Goal: Task Accomplishment & Management: Manage account settings

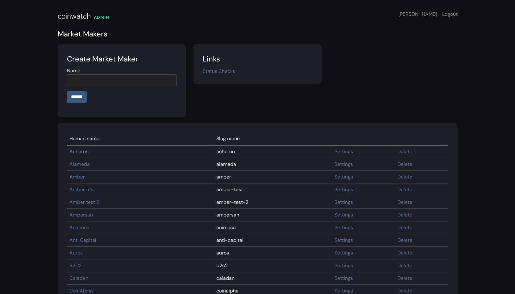
click at [84, 151] on link "Acheron" at bounding box center [78, 151] width 19 height 6
click at [214, 75] on section "Links Status Checks" at bounding box center [257, 64] width 128 height 40
click at [214, 73] on link "Status Checks" at bounding box center [219, 71] width 32 height 6
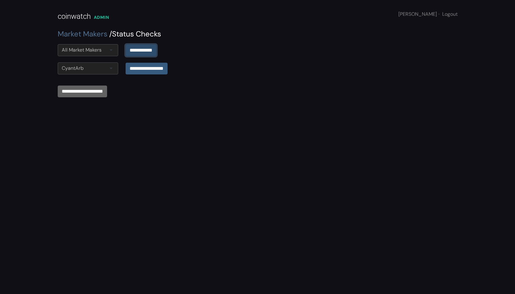
click at [155, 49] on input "**********" at bounding box center [141, 50] width 31 height 12
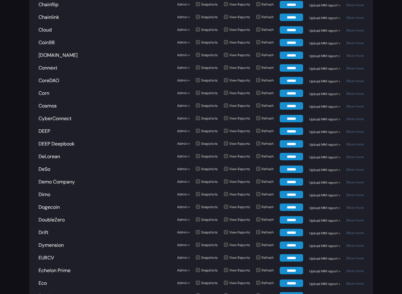
scroll to position [616, 0]
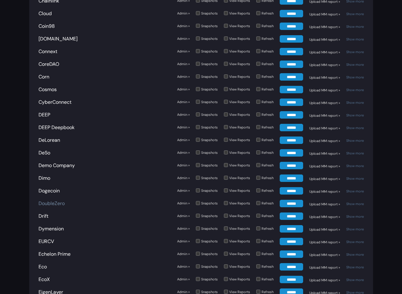
click at [56, 200] on link "DoubleZero" at bounding box center [52, 203] width 26 height 6
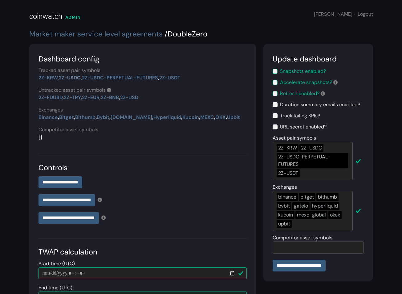
click at [67, 78] on link "2Z-USDC" at bounding box center [70, 77] width 22 height 6
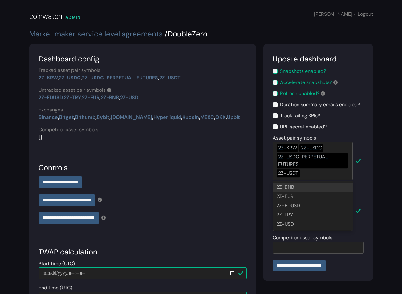
click at [316, 175] on div "2Z-KRW 2Z-USDC 2Z-USDC-PERPETUAL-FUTURES 2Z-USDT" at bounding box center [313, 161] width 80 height 39
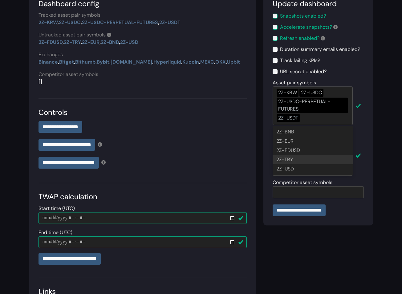
scroll to position [56, 0]
click at [275, 248] on div "**********" at bounding box center [318, 163] width 117 height 348
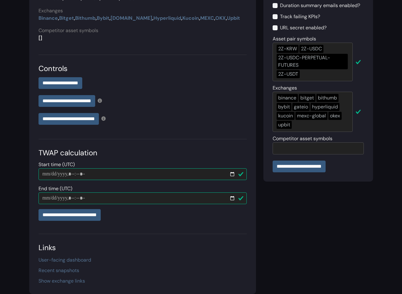
scroll to position [0, 0]
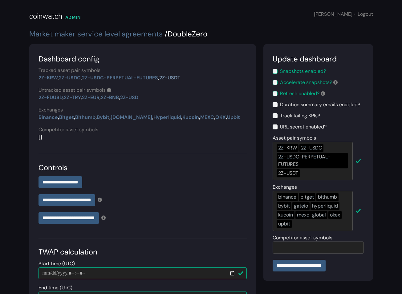
click at [179, 77] on link "2Z-USDT" at bounding box center [169, 77] width 21 height 6
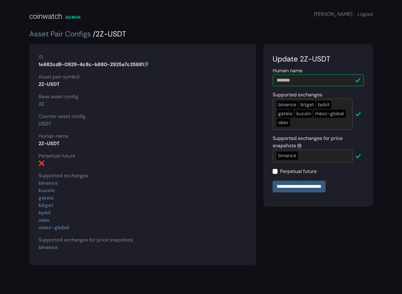
click at [65, 32] on link "Asset Pair Configs" at bounding box center [60, 34] width 62 height 10
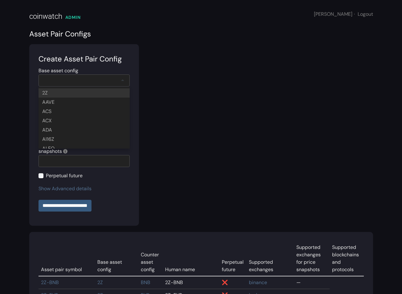
click at [89, 76] on div at bounding box center [84, 80] width 91 height 12
click at [113, 75] on div at bounding box center [84, 80] width 91 height 12
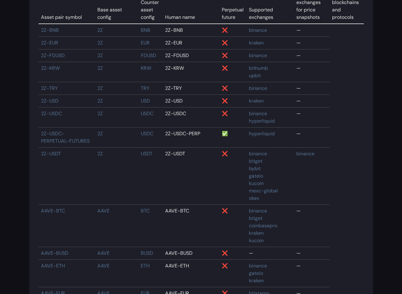
scroll to position [385, 0]
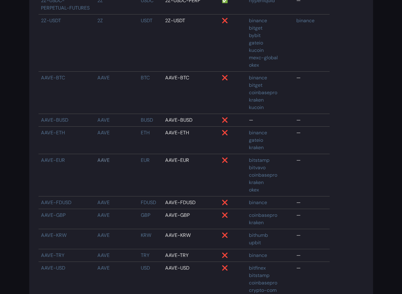
click at [97, 158] on link "AAVE" at bounding box center [103, 160] width 12 height 6
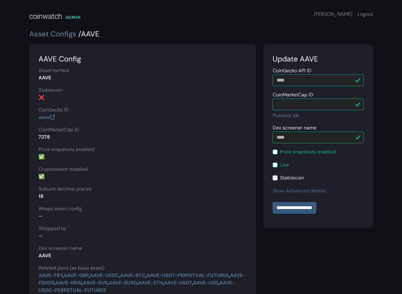
click at [39, 34] on link "Asset Configs" at bounding box center [52, 34] width 47 height 10
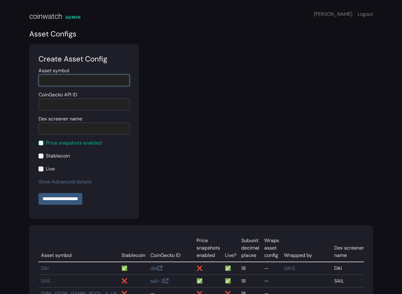
click at [90, 79] on input "Asset symbol" at bounding box center [84, 80] width 91 height 12
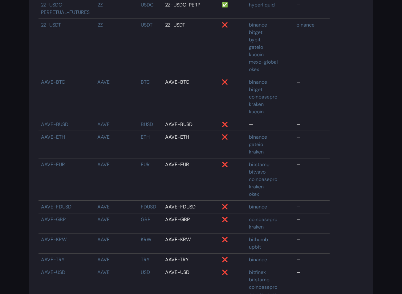
scroll to position [385, 0]
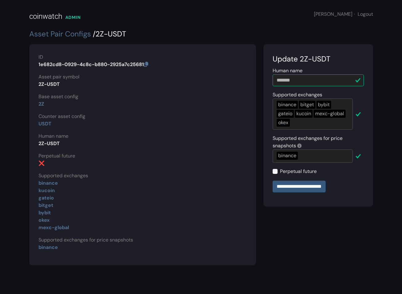
click at [115, 137] on section "ID 1e682cd8-0929-4c8c-b880-2925a7c25681 Asset pair symbol 2Z-USDT Base asset co…" at bounding box center [142, 154] width 227 height 221
click at [56, 35] on link "Asset Pair Configs" at bounding box center [60, 34] width 62 height 10
select select
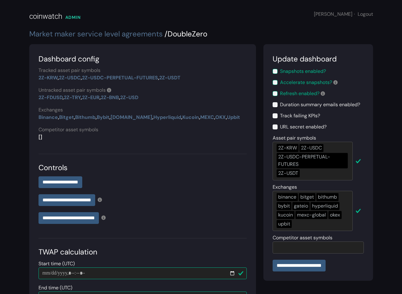
click at [313, 148] on div "2Z-USDC" at bounding box center [312, 148] width 24 height 8
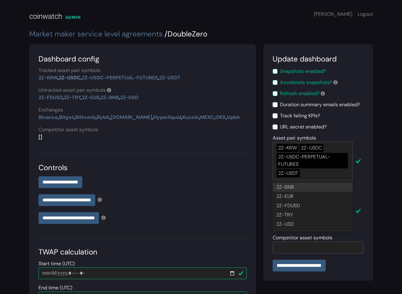
click at [78, 77] on link "2Z-USDC" at bounding box center [70, 77] width 22 height 6
select select
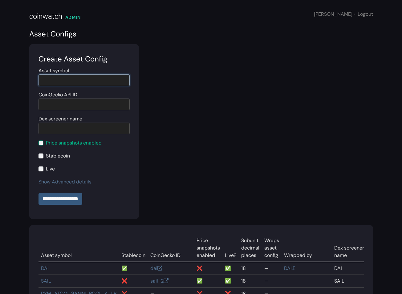
click at [54, 77] on input "Asset symbol" at bounding box center [84, 80] width 91 height 12
paste input "***"
type input "***"
click at [59, 131] on input "Dex screener name" at bounding box center [84, 128] width 91 height 12
click at [85, 130] on input "Dex screener name" at bounding box center [84, 128] width 91 height 12
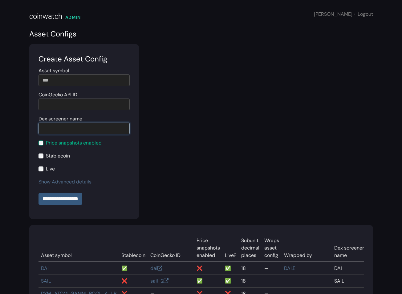
paste input "***"
type input "*"
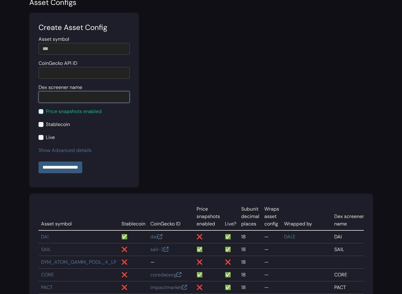
scroll to position [34, 0]
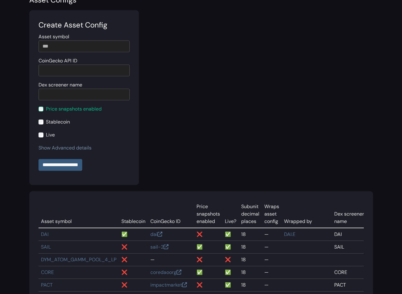
click at [78, 148] on link "Show Advanced details" at bounding box center [65, 147] width 53 height 6
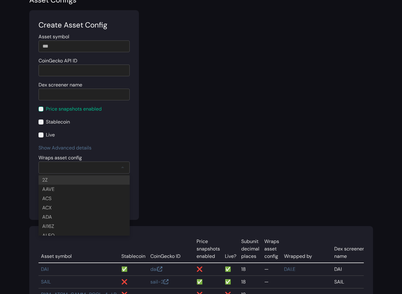
click at [103, 169] on div at bounding box center [84, 167] width 91 height 12
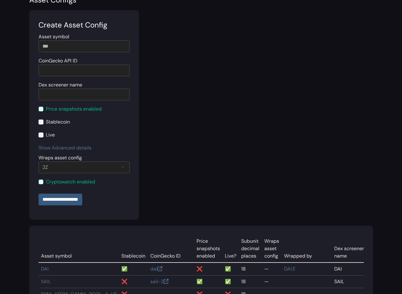
click at [80, 180] on label "Cryptowatch enabled" at bounding box center [70, 181] width 49 height 7
click at [76, 200] on input "**********" at bounding box center [61, 199] width 44 height 12
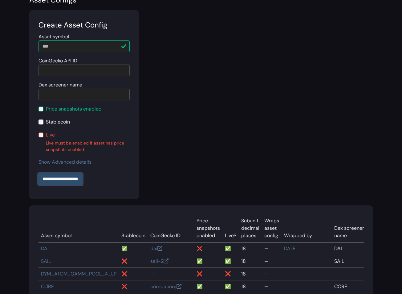
click at [66, 179] on input "**********" at bounding box center [61, 179] width 44 height 12
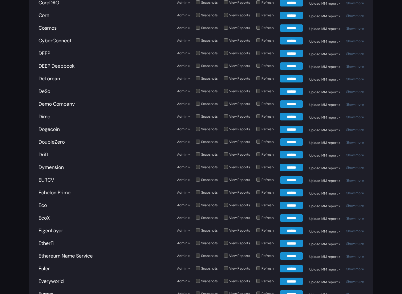
scroll to position [700, 0]
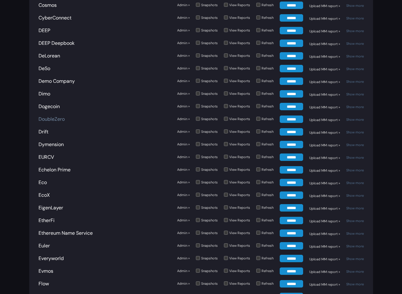
click at [51, 116] on link "DoubleZero" at bounding box center [52, 119] width 26 height 6
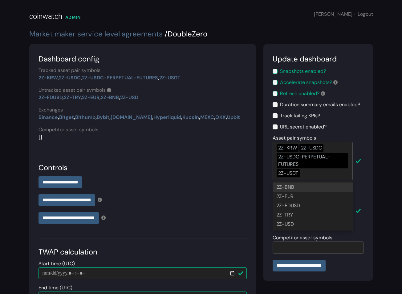
click at [319, 174] on div "2Z-KRW 2Z-USDC 2Z-USDC-PERPETUAL-FUTURES 2Z-USDT" at bounding box center [313, 161] width 80 height 39
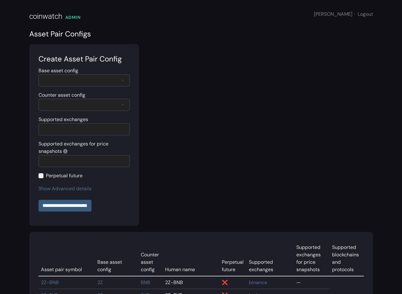
click at [79, 76] on div at bounding box center [84, 80] width 91 height 12
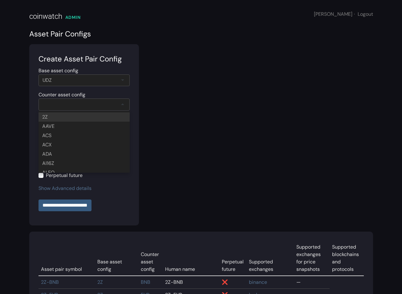
click at [66, 104] on div at bounding box center [84, 104] width 91 height 12
type input "****"
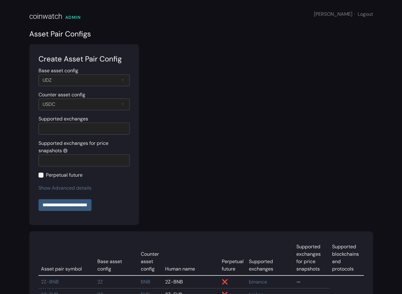
scroll to position [0, 0]
click at [106, 126] on div at bounding box center [84, 128] width 91 height 12
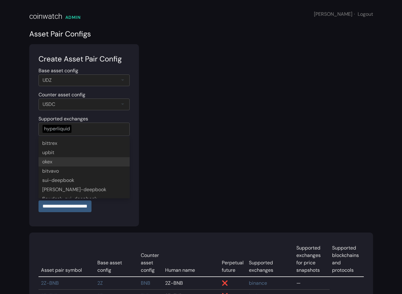
scroll to position [193, 0]
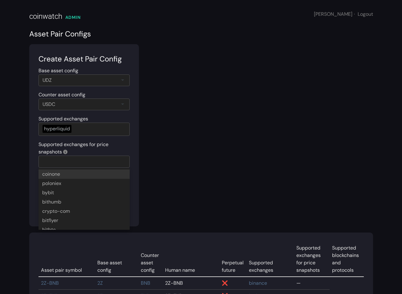
click at [112, 163] on div at bounding box center [84, 161] width 91 height 12
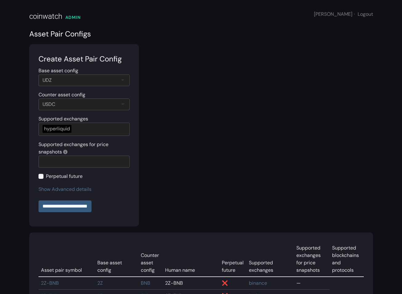
click at [77, 205] on input "**********" at bounding box center [65, 206] width 53 height 12
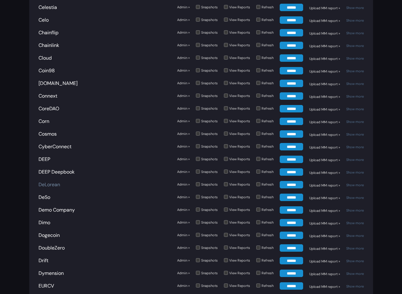
scroll to position [571, 0]
click at [58, 244] on link "DoubleZero" at bounding box center [52, 247] width 26 height 6
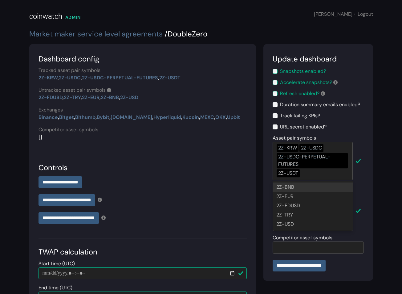
click at [314, 175] on div "2Z-KRW 2Z-USDC 2Z-USDC-PERPETUAL-FUTURES 2Z-USDT" at bounding box center [313, 161] width 80 height 39
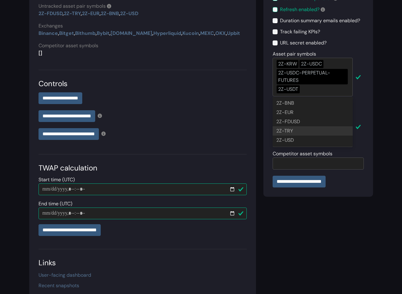
scroll to position [82, 0]
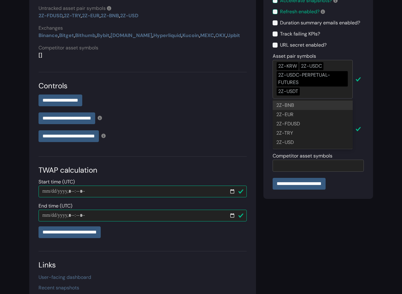
click at [373, 86] on section "**********" at bounding box center [319, 80] width 110 height 236
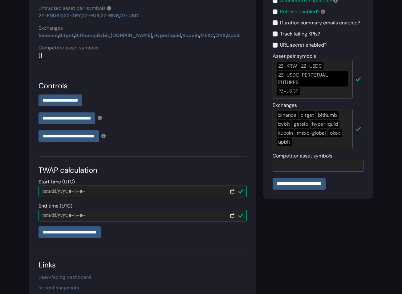
click at [338, 93] on div "2Z-KRW 2Z-USDC 2Z-USDC-PERPETUAL-FUTURES 2Z-USDT" at bounding box center [313, 79] width 80 height 39
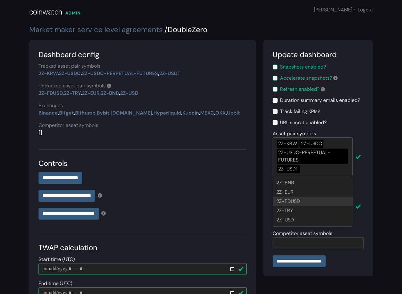
scroll to position [0, 0]
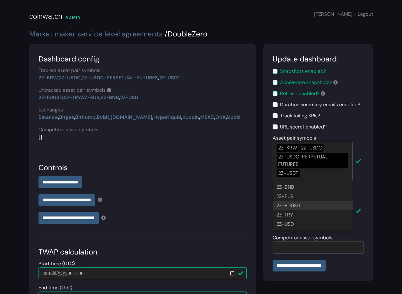
click at [364, 121] on section "**********" at bounding box center [319, 162] width 110 height 236
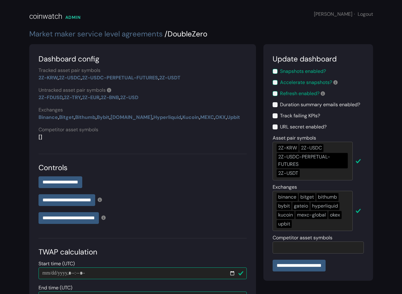
click at [228, 84] on section "**********" at bounding box center [142, 218] width 227 height 348
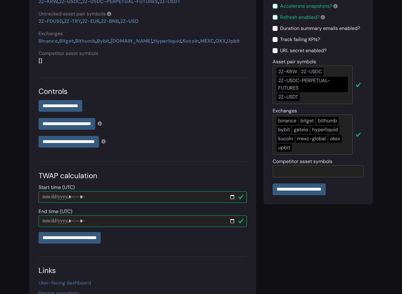
scroll to position [81, 0]
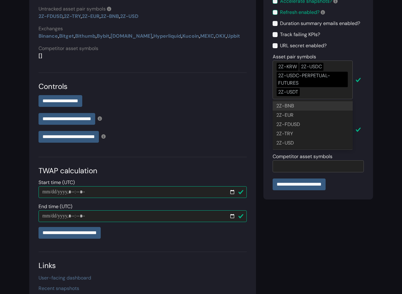
click at [312, 93] on div "2Z-KRW 2Z-USDC 2Z-USDC-PERPETUAL-FUTURES 2Z-USDT" at bounding box center [313, 79] width 80 height 39
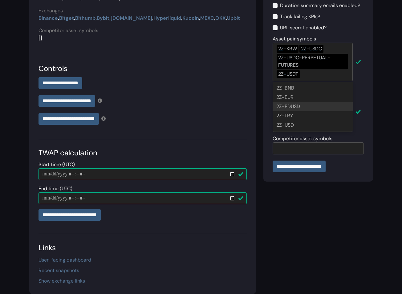
scroll to position [98, 0]
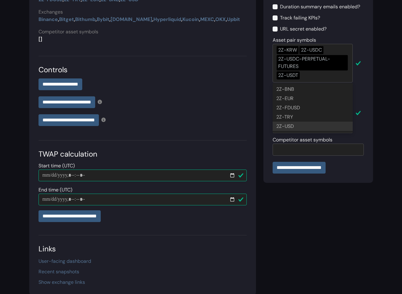
click at [304, 224] on div "**********" at bounding box center [318, 120] width 117 height 348
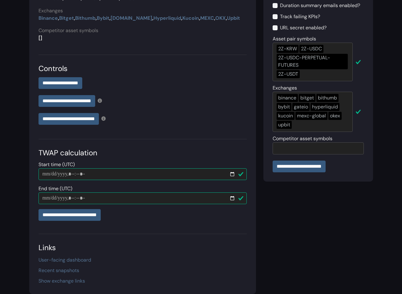
scroll to position [0, 0]
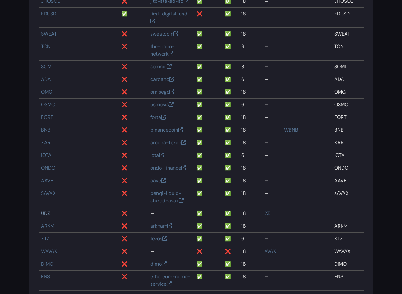
scroll to position [706, 0]
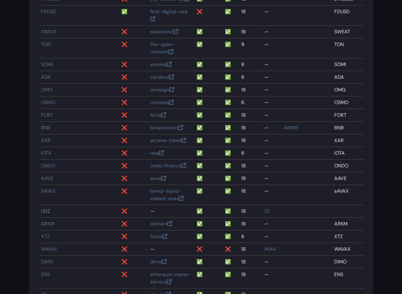
click at [45, 211] on link "UDZ" at bounding box center [45, 211] width 9 height 6
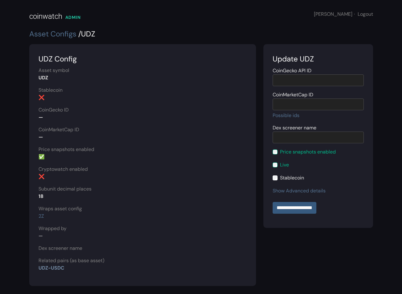
click at [55, 267] on link "UDZ-USDC" at bounding box center [52, 267] width 26 height 6
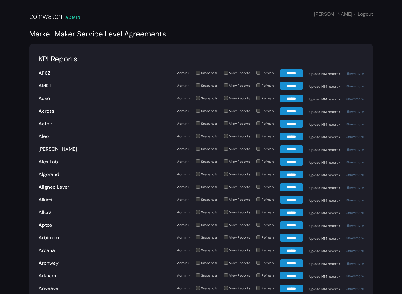
scroll to position [604, 0]
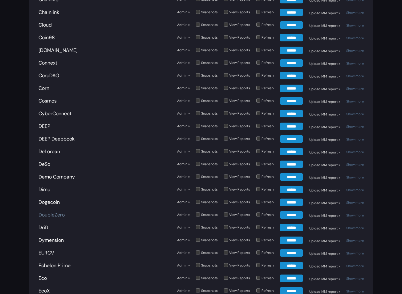
click at [54, 211] on link "DoubleZero" at bounding box center [52, 214] width 26 height 6
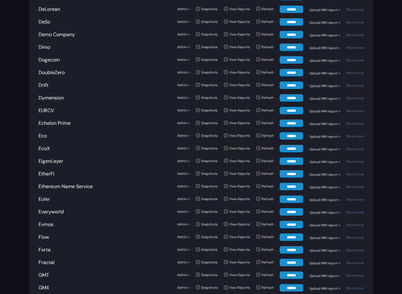
scroll to position [708, 0]
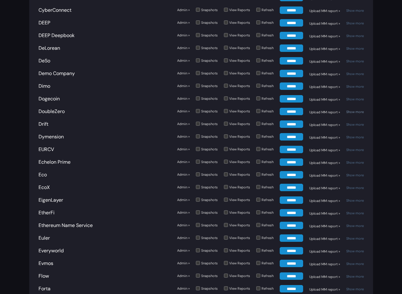
click at [359, 109] on link "Show more" at bounding box center [356, 111] width 18 height 4
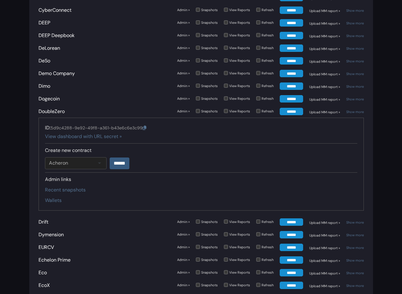
click at [184, 109] on link "Admin »" at bounding box center [183, 111] width 13 height 5
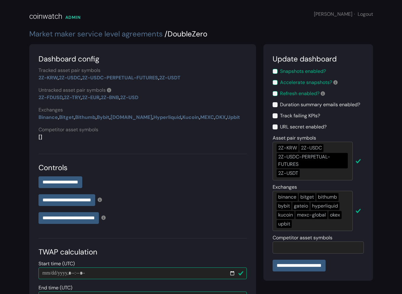
click at [318, 177] on div "2Z-KRW 2Z-USDC 2Z-USDC-PERPETUAL-FUTURES 2Z-USDT" at bounding box center [313, 161] width 80 height 39
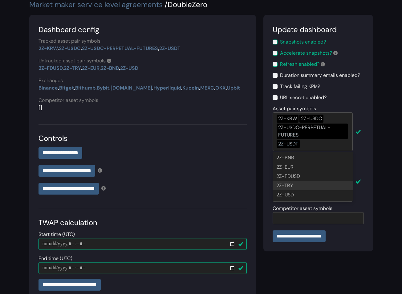
scroll to position [29, 0]
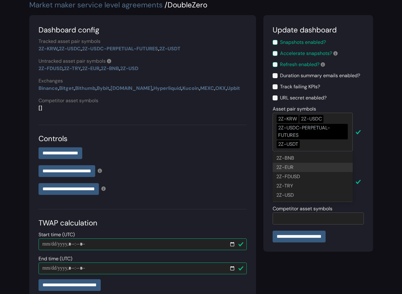
type input "*"
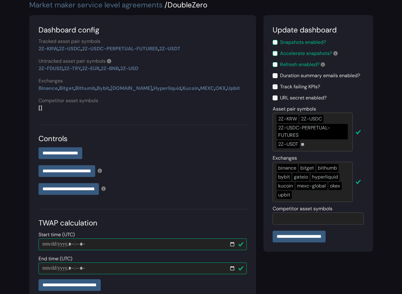
type input "*"
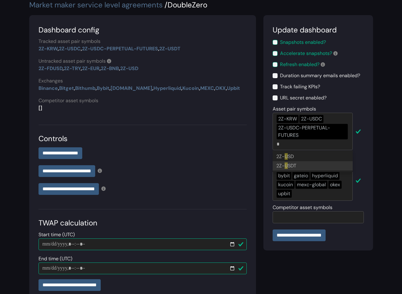
type input "*"
click at [241, 175] on form "**********" at bounding box center [143, 171] width 208 height 12
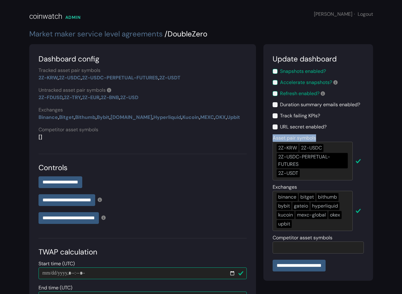
drag, startPoint x: 318, startPoint y: 138, endPoint x: 273, endPoint y: 136, distance: 45.1
click at [273, 136] on div "**********" at bounding box center [318, 157] width 91 height 46
copy label "Asset pair symbols"
drag, startPoint x: 340, startPoint y: 57, endPoint x: 269, endPoint y: 58, distance: 70.3
click at [269, 57] on section "**********" at bounding box center [319, 162] width 110 height 236
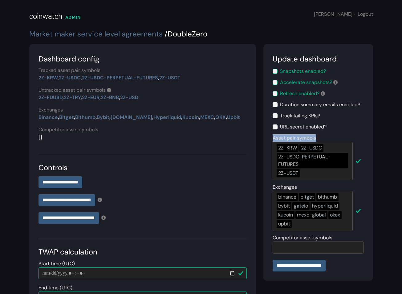
copy div "Update dashboard"
